Goal: Information Seeking & Learning: Learn about a topic

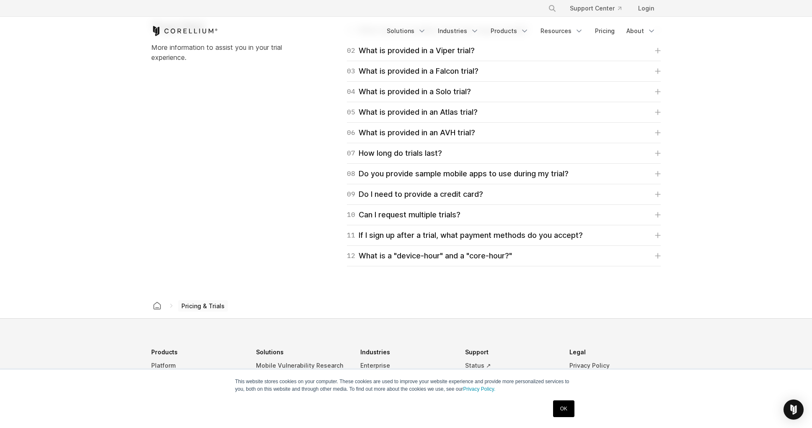
scroll to position [1192, 0]
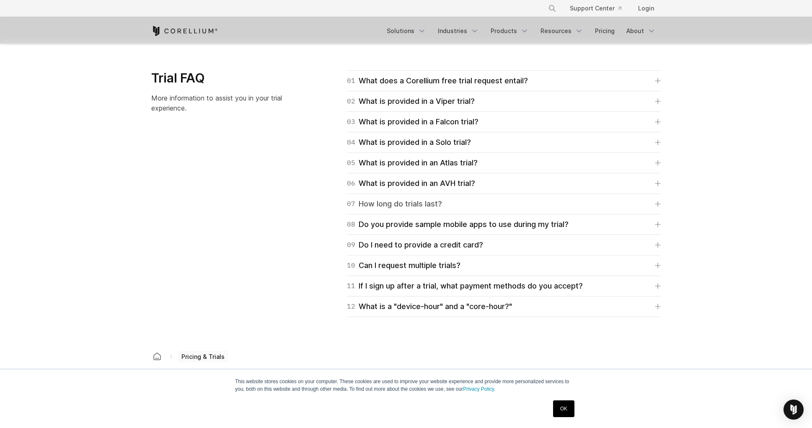
click at [412, 208] on div "07 How long do trials last?" at bounding box center [394, 204] width 95 height 12
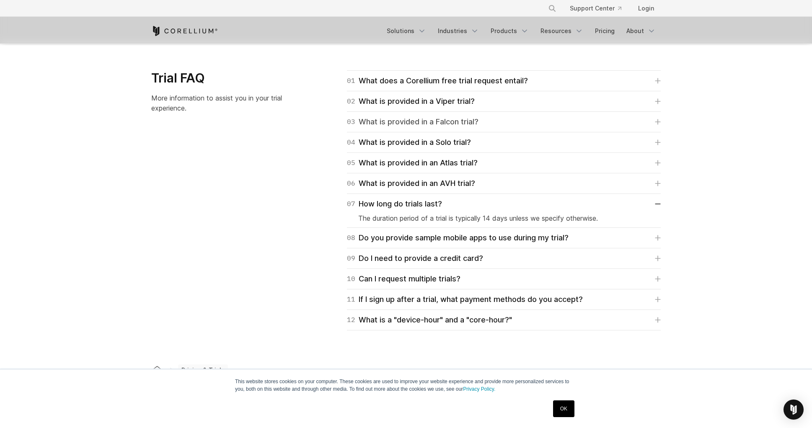
click at [441, 119] on div "03 What is provided in a Falcon trial?" at bounding box center [413, 122] width 132 height 12
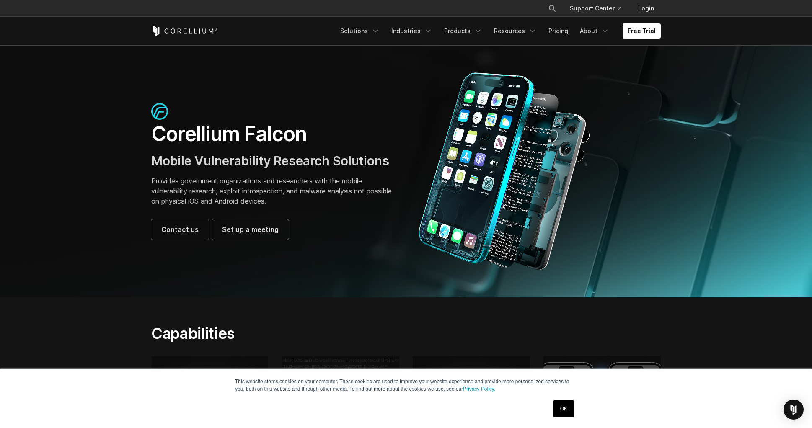
click at [572, 412] on link "OK" at bounding box center [563, 409] width 21 height 17
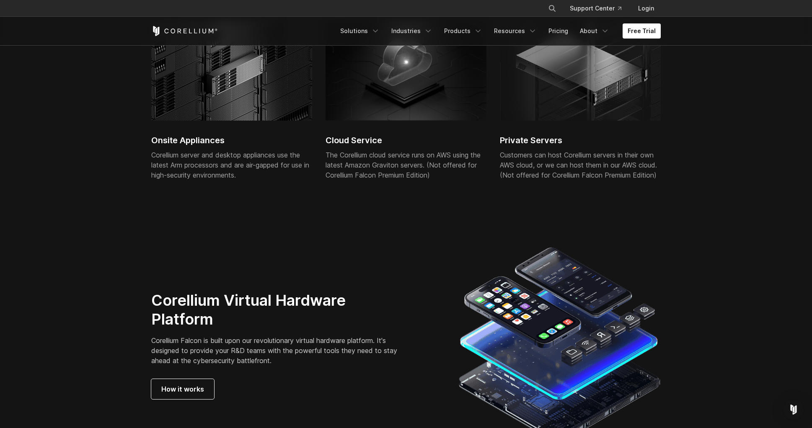
scroll to position [2132, 0]
